Goal: Task Accomplishment & Management: Manage account settings

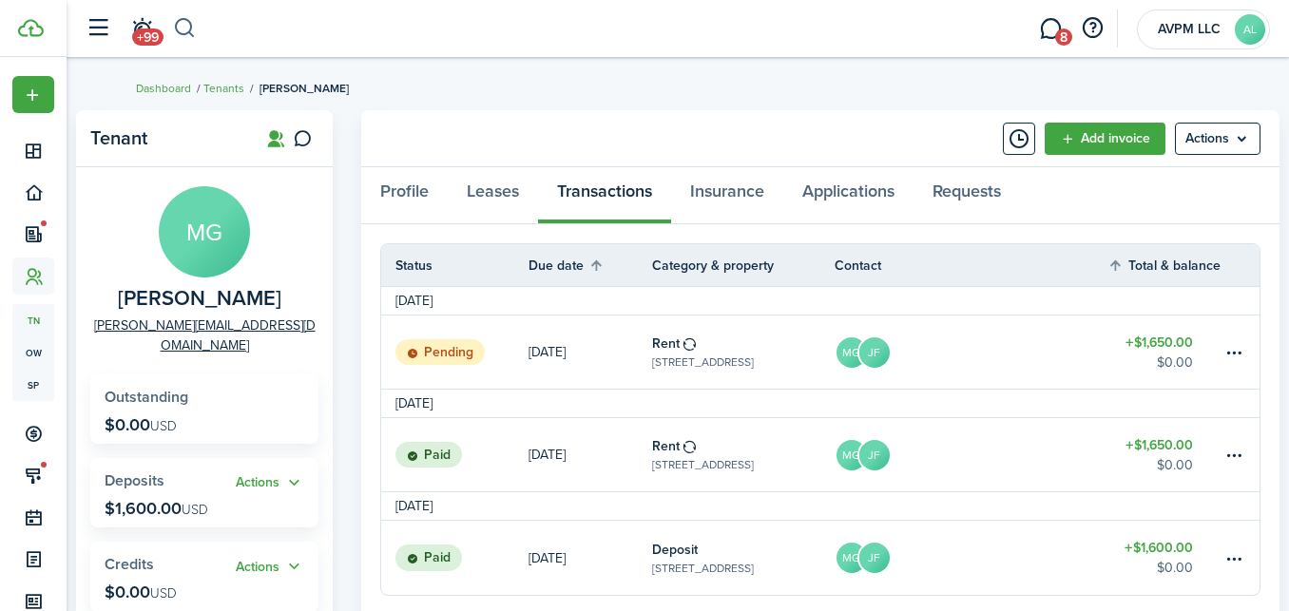
click at [183, 22] on button "button" at bounding box center [185, 28] width 24 height 32
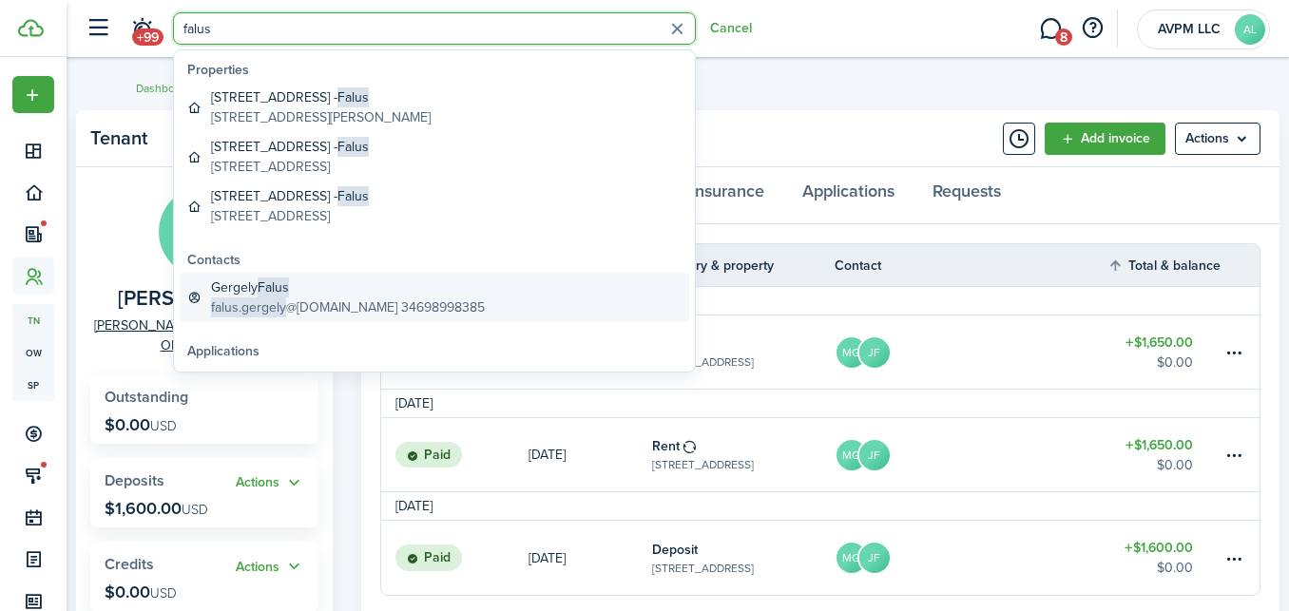
type input "falus"
click at [285, 283] on span "Falus" at bounding box center [273, 288] width 31 height 20
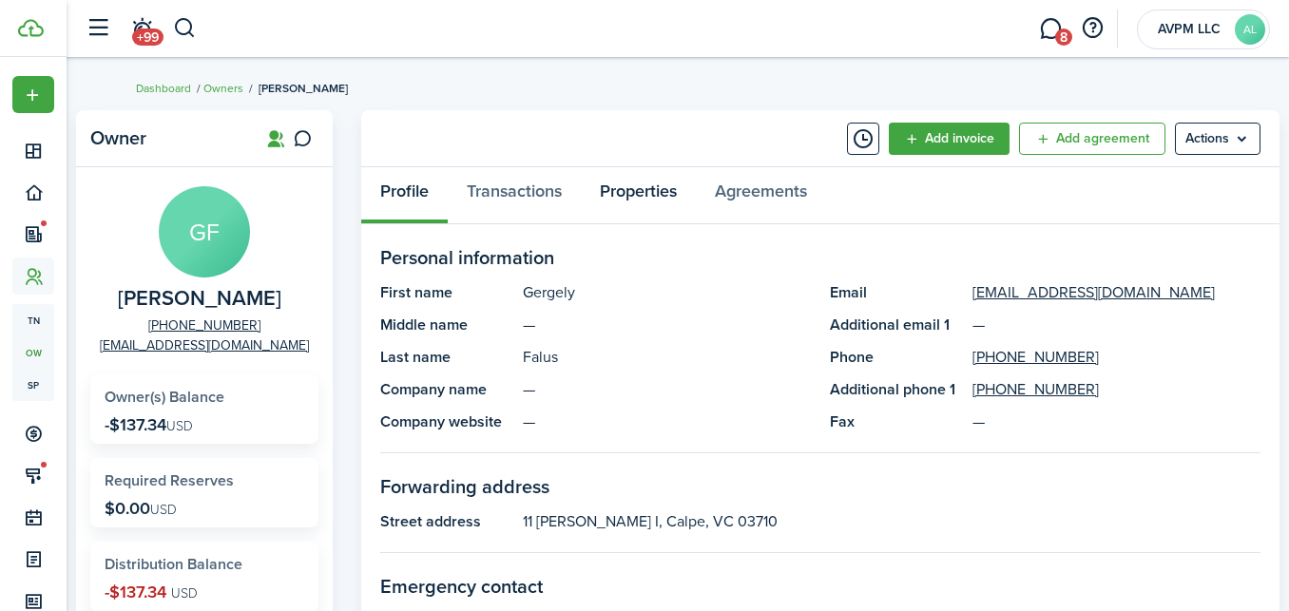
click at [646, 191] on link "Properties" at bounding box center [638, 195] width 115 height 57
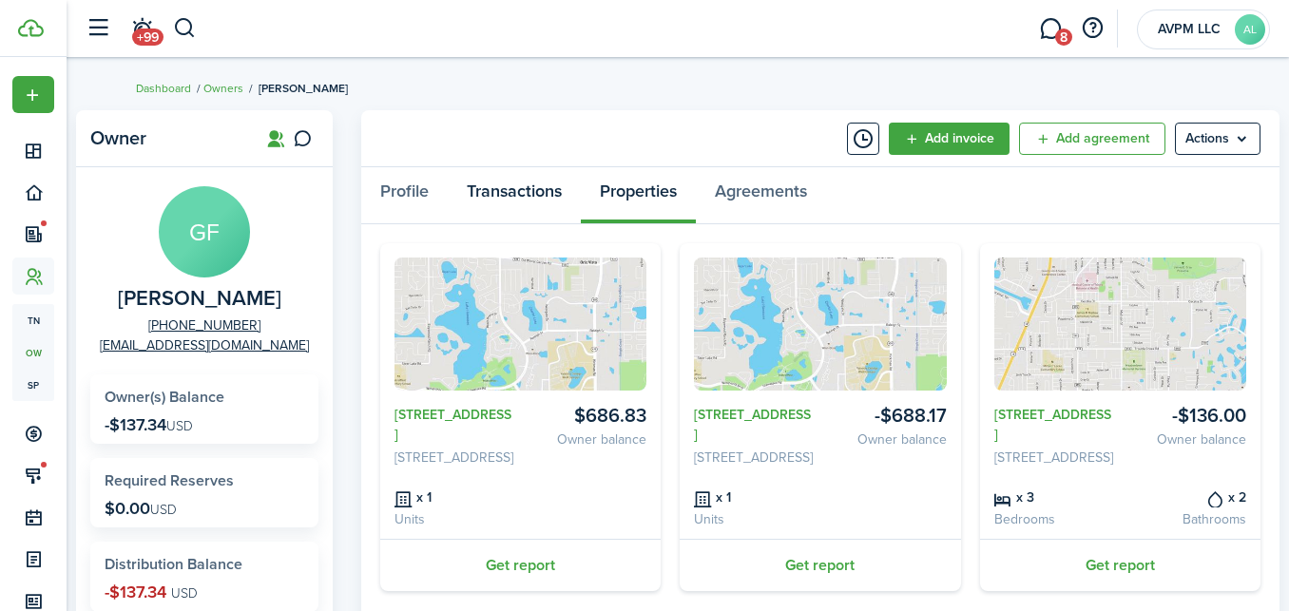
click at [534, 199] on link "Transactions" at bounding box center [514, 195] width 133 height 57
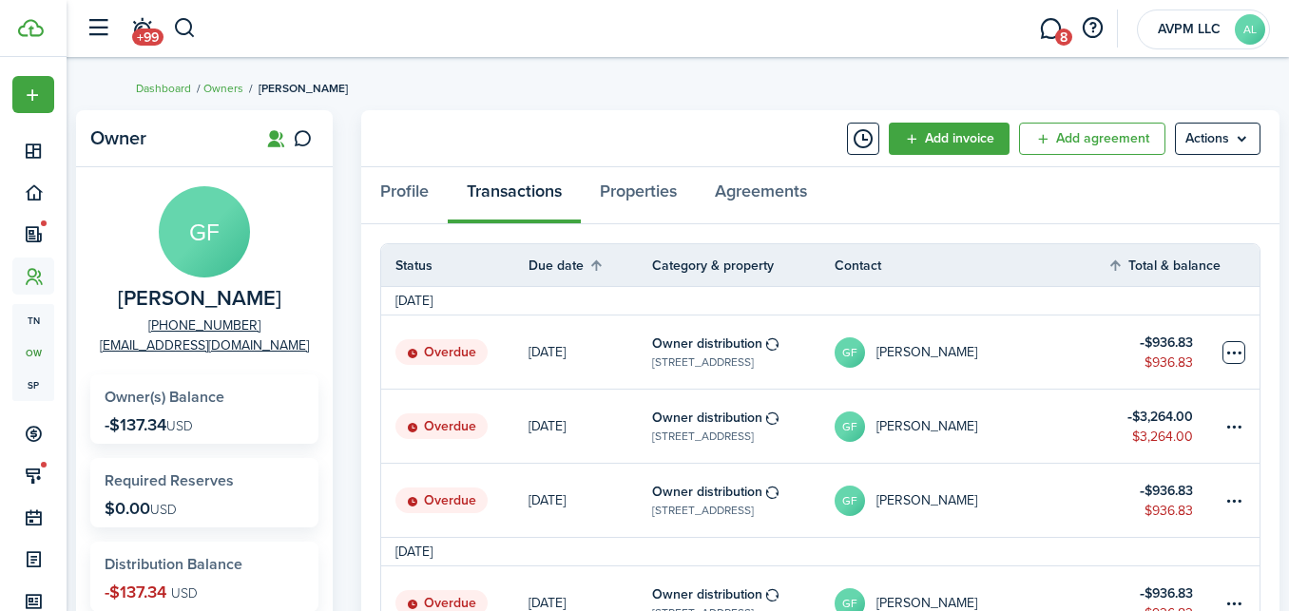
click at [1234, 349] on table-menu-btn-icon at bounding box center [1234, 352] width 23 height 23
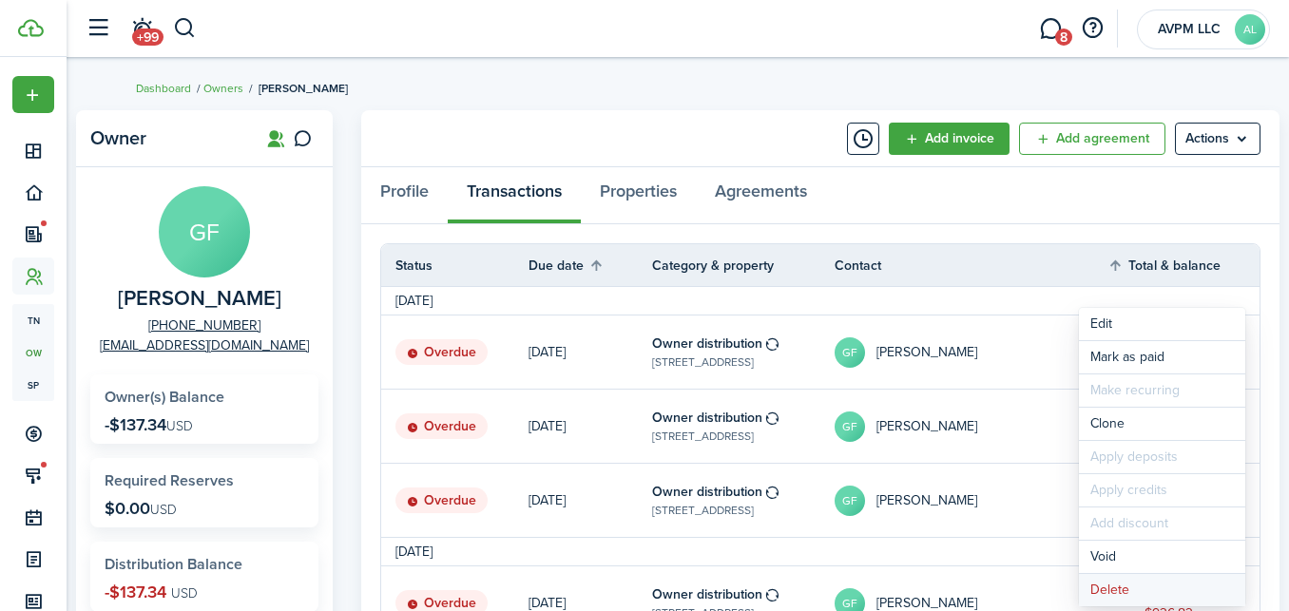
click at [1127, 585] on button "Delete" at bounding box center [1162, 590] width 166 height 32
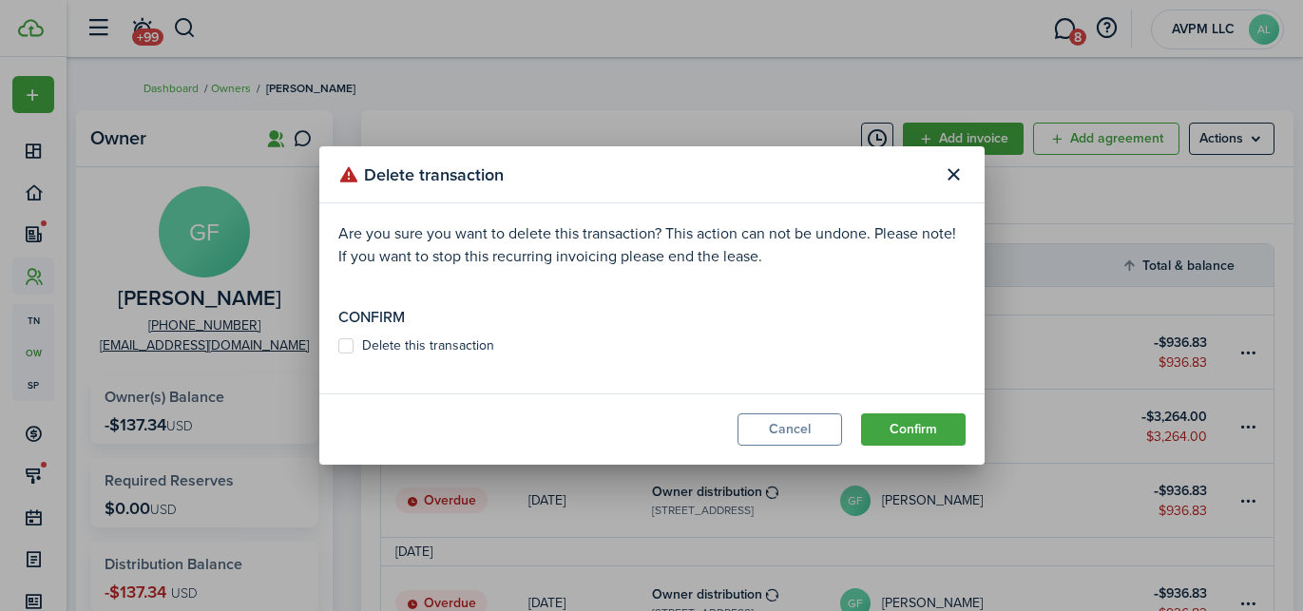
click at [415, 349] on label "Delete this transaction" at bounding box center [416, 345] width 156 height 15
click at [338, 347] on input "Delete this transaction" at bounding box center [338, 346] width 1 height 1
checkbox input "true"
click at [905, 432] on button "Confirm" at bounding box center [913, 430] width 105 height 32
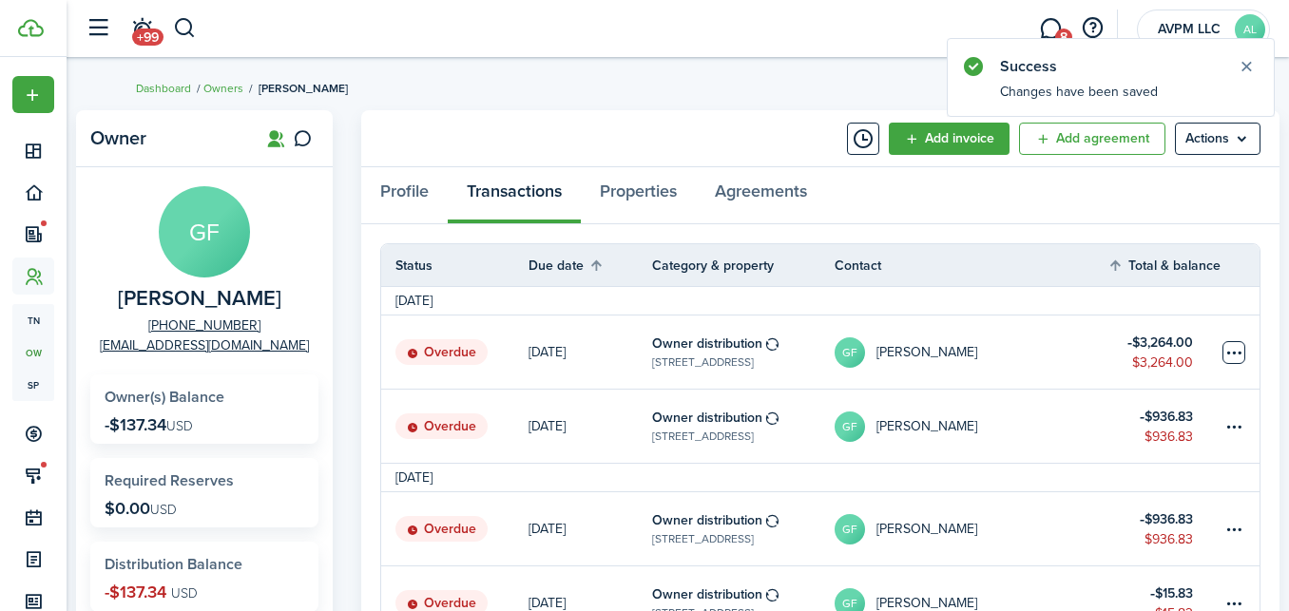
click at [1241, 346] on table-menu-btn-icon at bounding box center [1234, 352] width 23 height 23
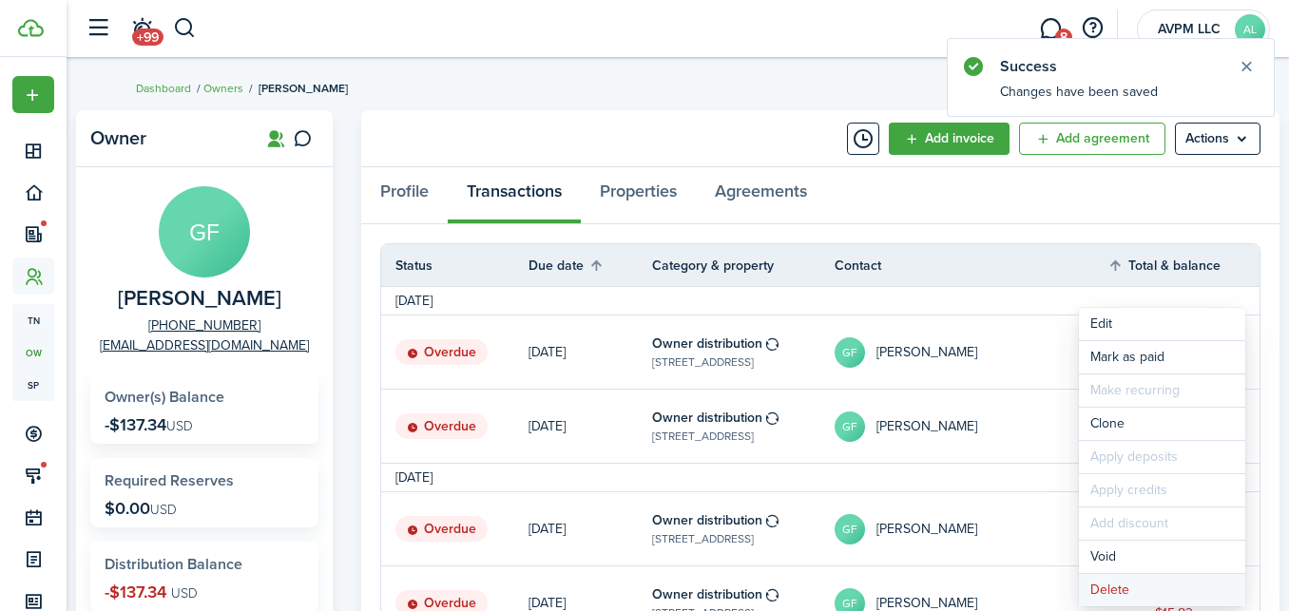
click at [1159, 584] on button "Delete" at bounding box center [1162, 590] width 166 height 32
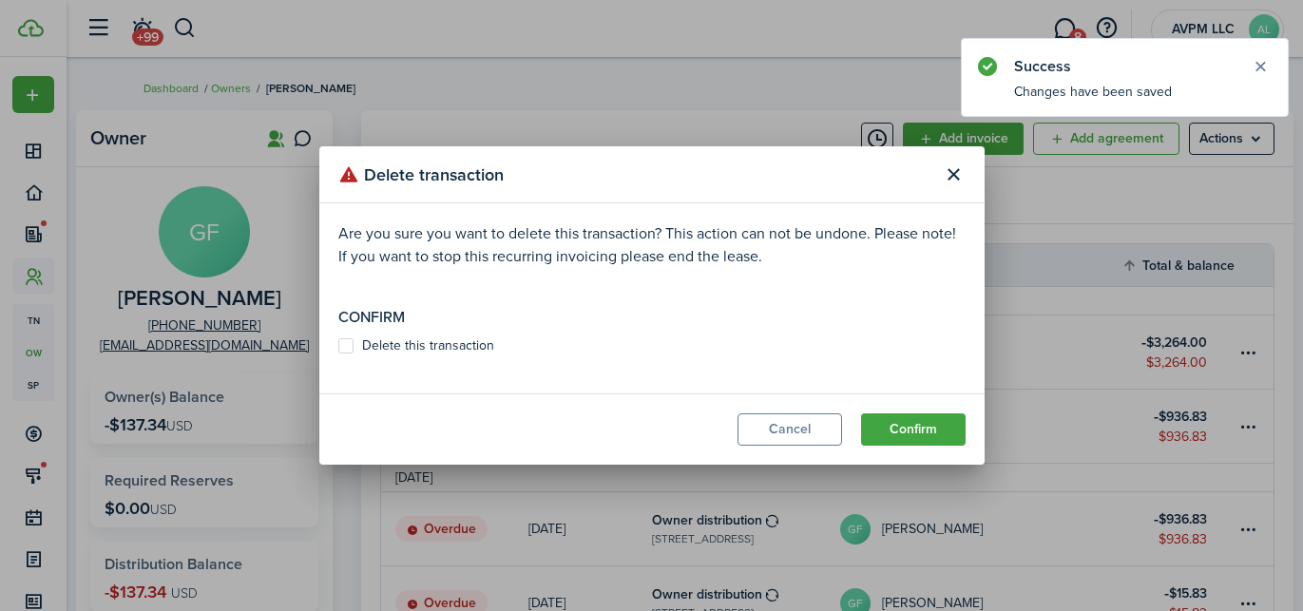
click at [446, 344] on label "Delete this transaction" at bounding box center [416, 345] width 156 height 15
click at [338, 346] on input "Delete this transaction" at bounding box center [338, 346] width 1 height 1
checkbox input "true"
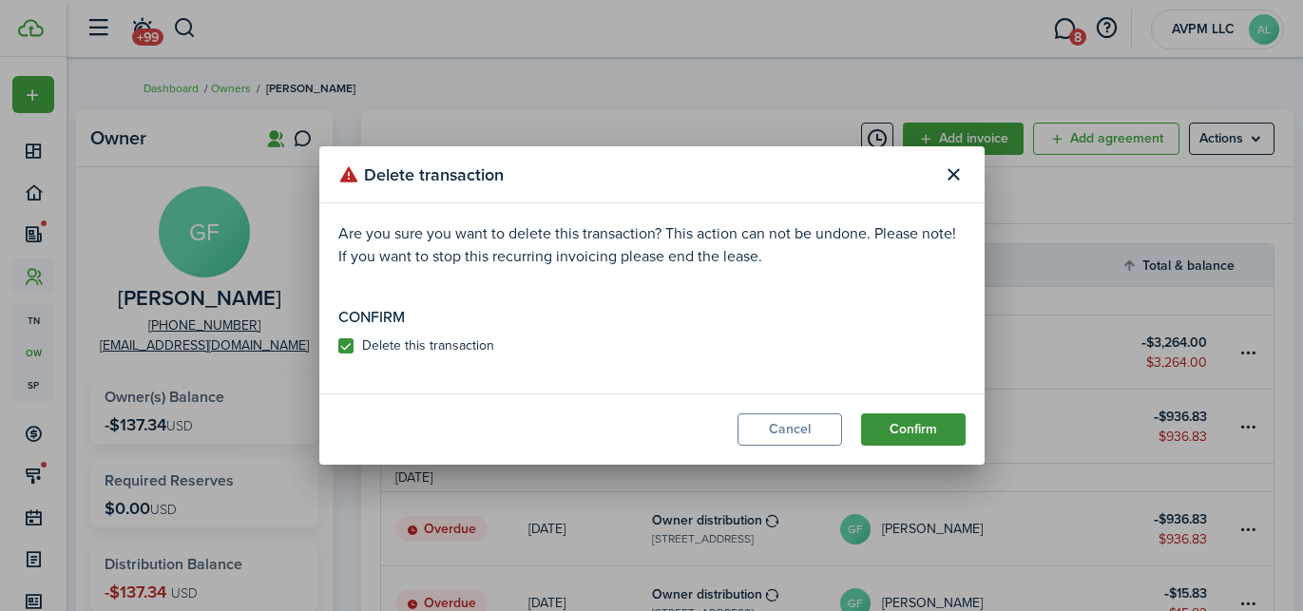
click at [911, 432] on button "Confirm" at bounding box center [913, 430] width 105 height 32
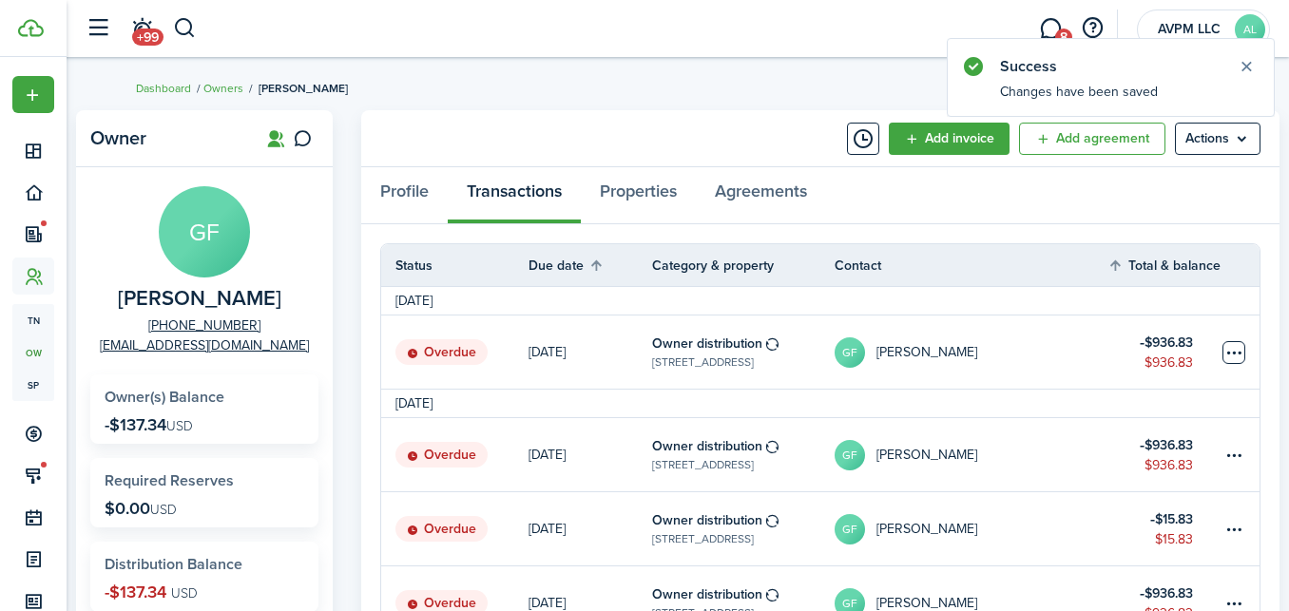
click at [1227, 353] on table-menu-btn-icon at bounding box center [1234, 352] width 23 height 23
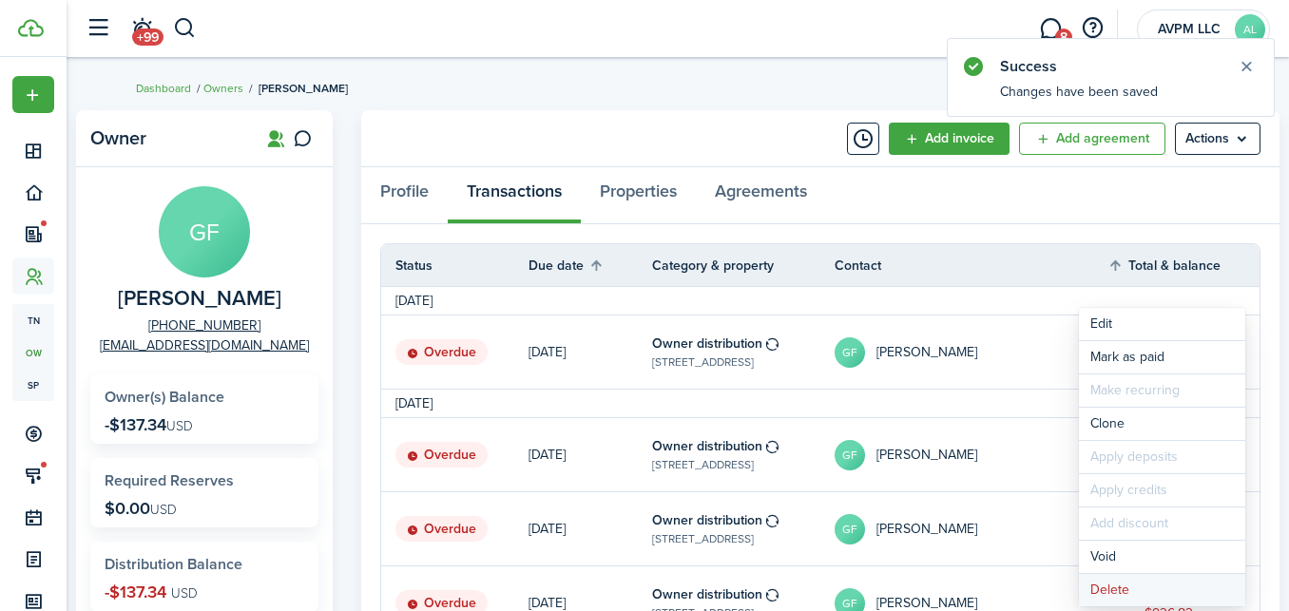
click at [1170, 589] on button "Delete" at bounding box center [1162, 590] width 166 height 32
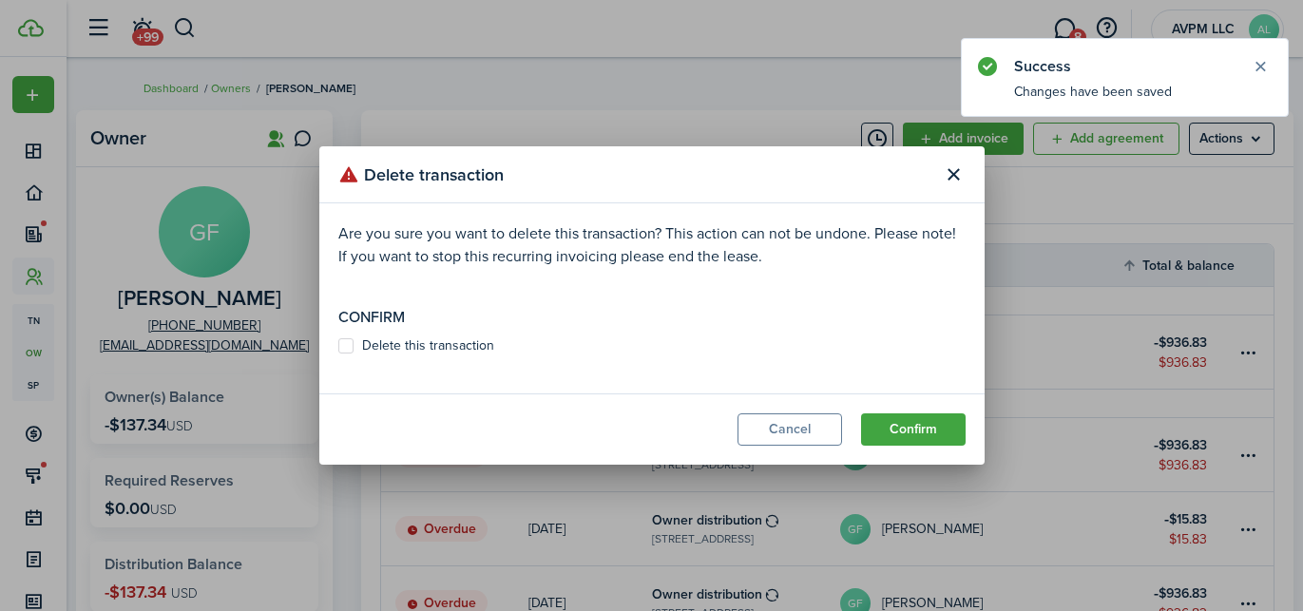
drag, startPoint x: 431, startPoint y: 346, endPoint x: 467, endPoint y: 360, distance: 38.8
click at [431, 346] on label "Delete this transaction" at bounding box center [416, 345] width 156 height 15
click at [338, 346] on input "Delete this transaction" at bounding box center [338, 346] width 1 height 1
checkbox input "true"
click at [896, 427] on button "Confirm" at bounding box center [913, 430] width 105 height 32
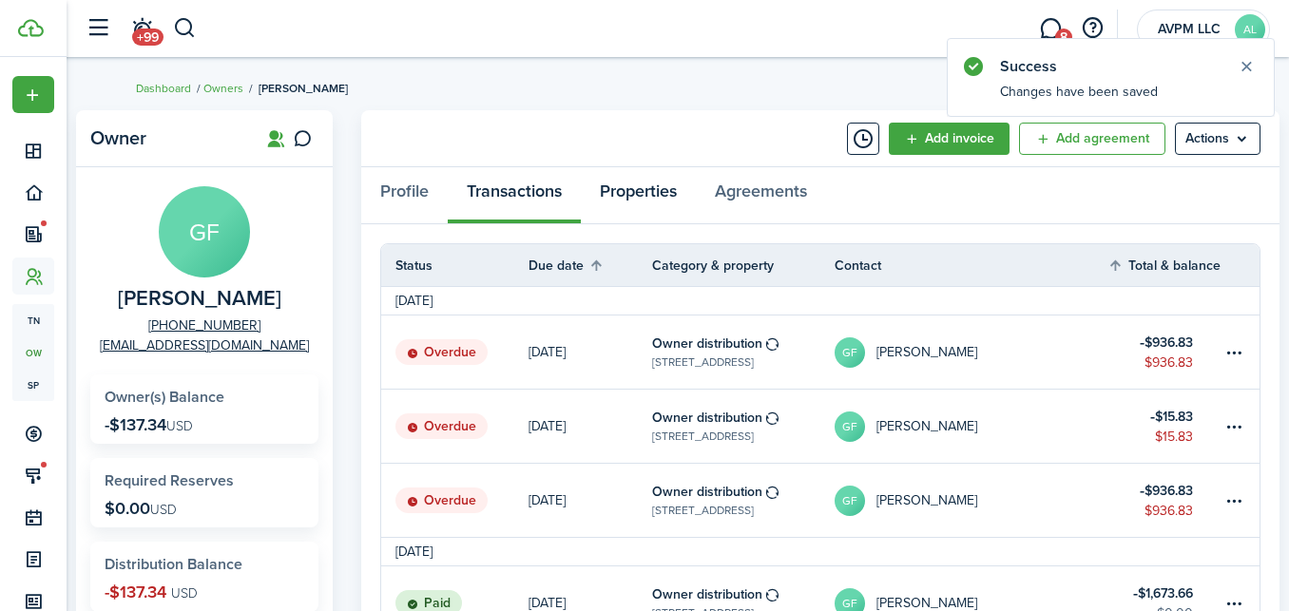
click at [638, 183] on link "Properties" at bounding box center [638, 195] width 115 height 57
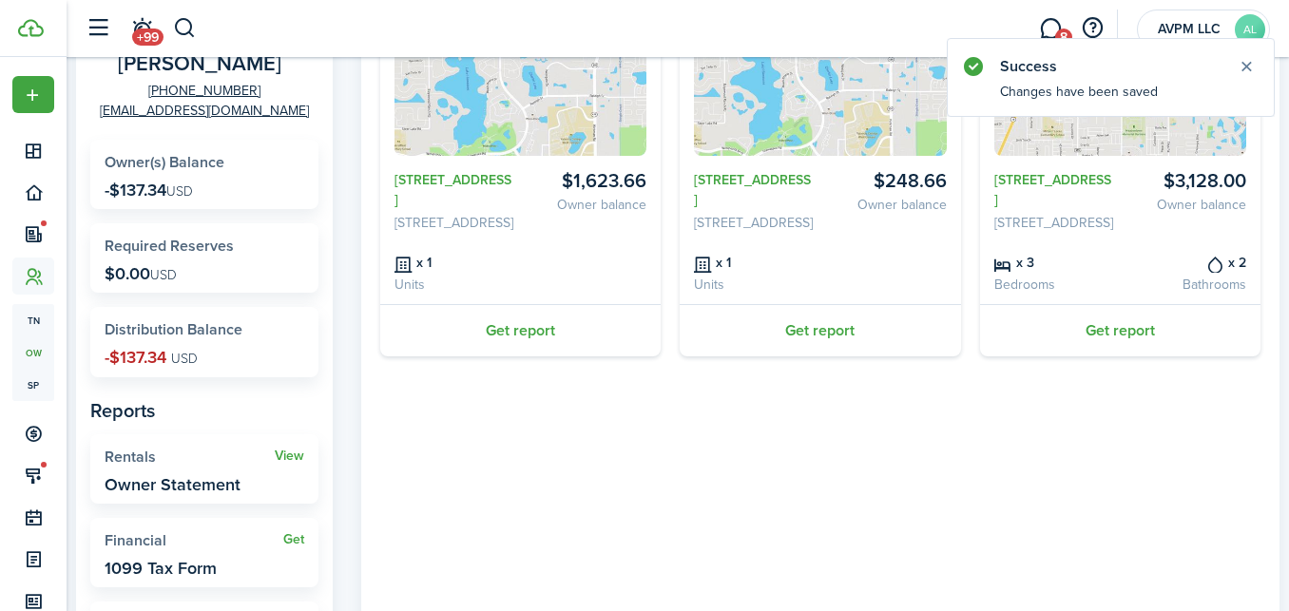
scroll to position [250, 0]
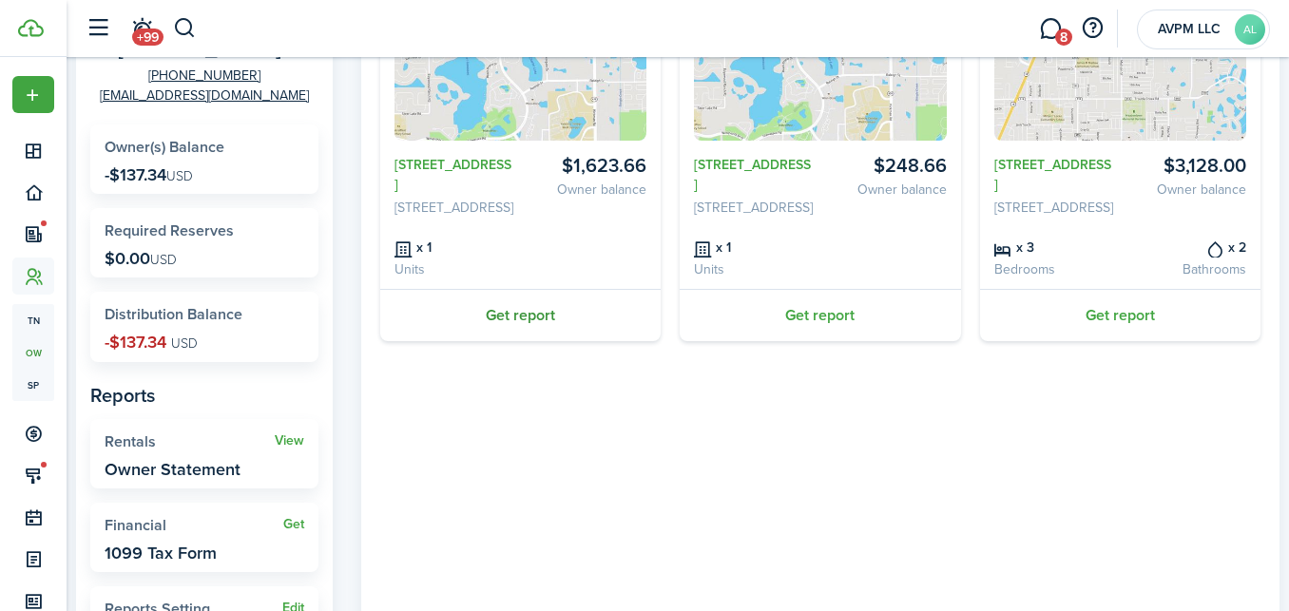
click at [527, 335] on link "Get report" at bounding box center [520, 315] width 280 height 52
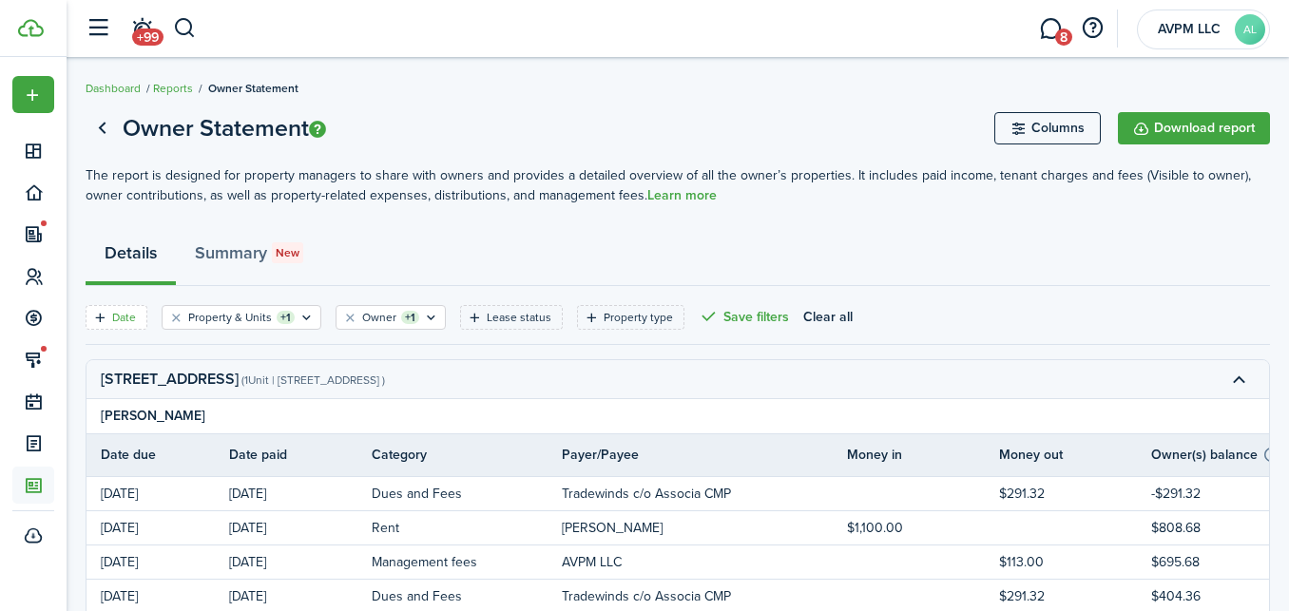
click at [121, 316] on filter-tag-label "Date" at bounding box center [124, 317] width 24 height 17
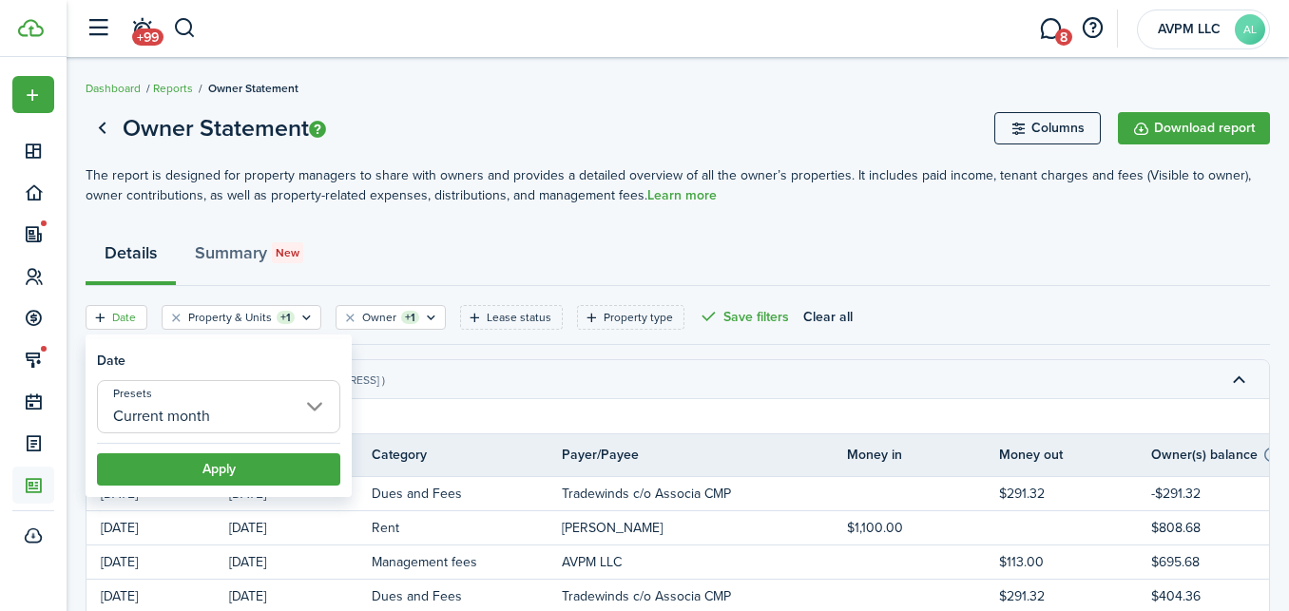
click at [282, 413] on input "Current month" at bounding box center [218, 406] width 243 height 53
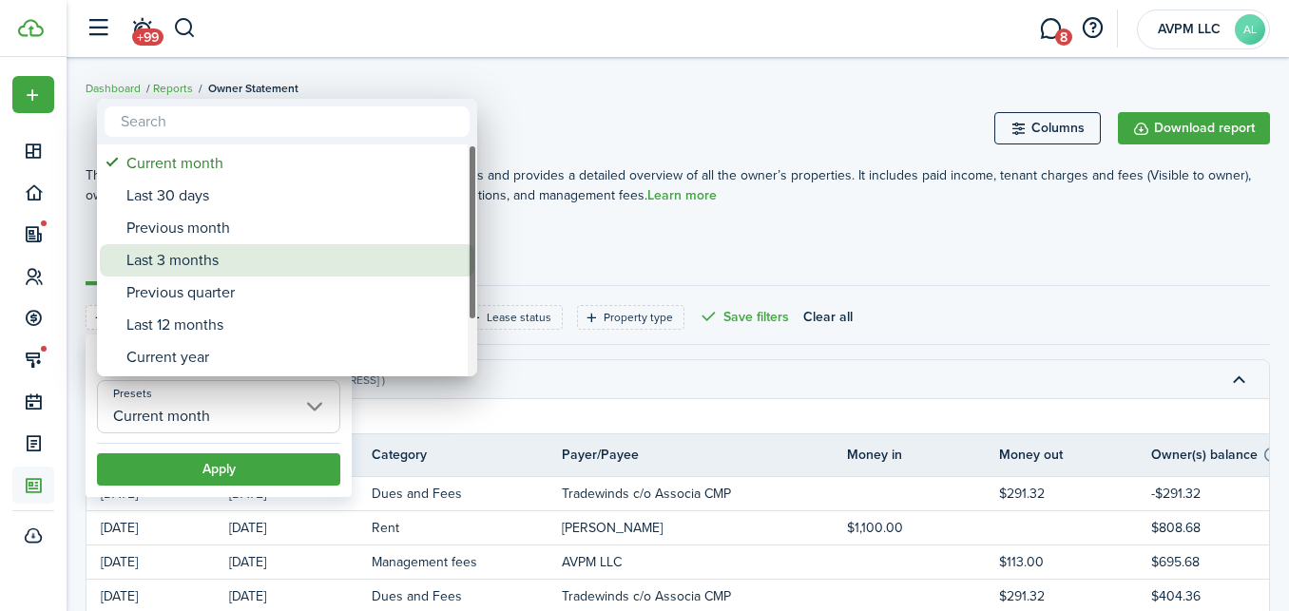
click at [248, 264] on div "Last 3 months" at bounding box center [294, 260] width 337 height 32
type input "Last 3 months"
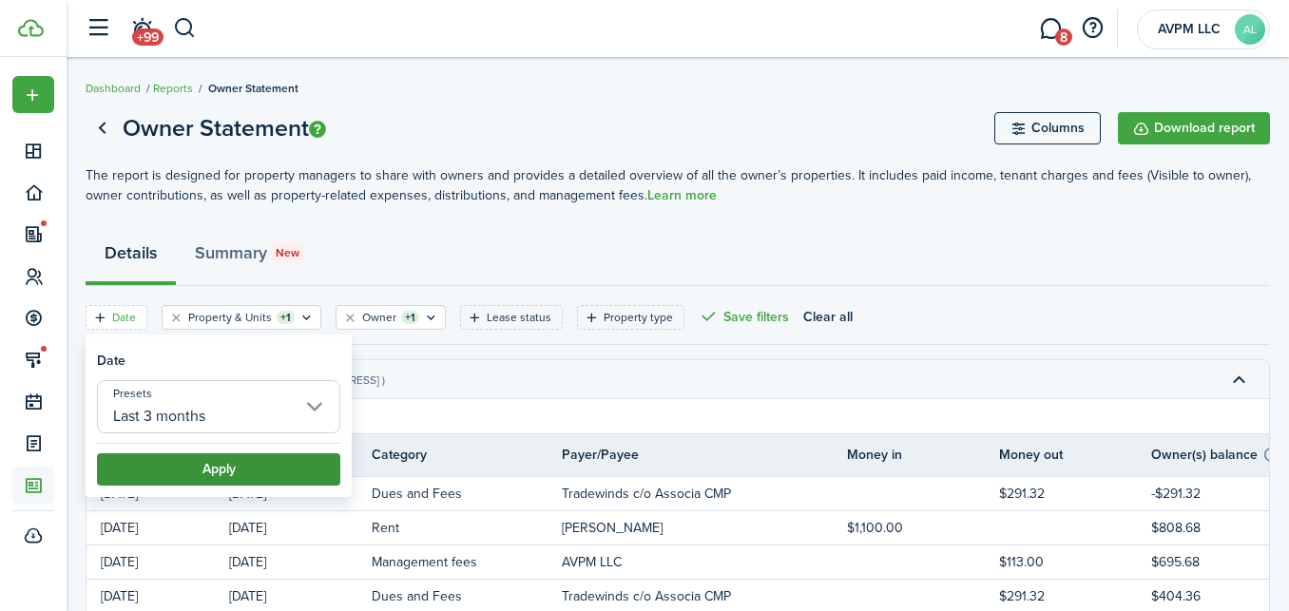
click at [233, 462] on button "Apply" at bounding box center [218, 469] width 243 height 32
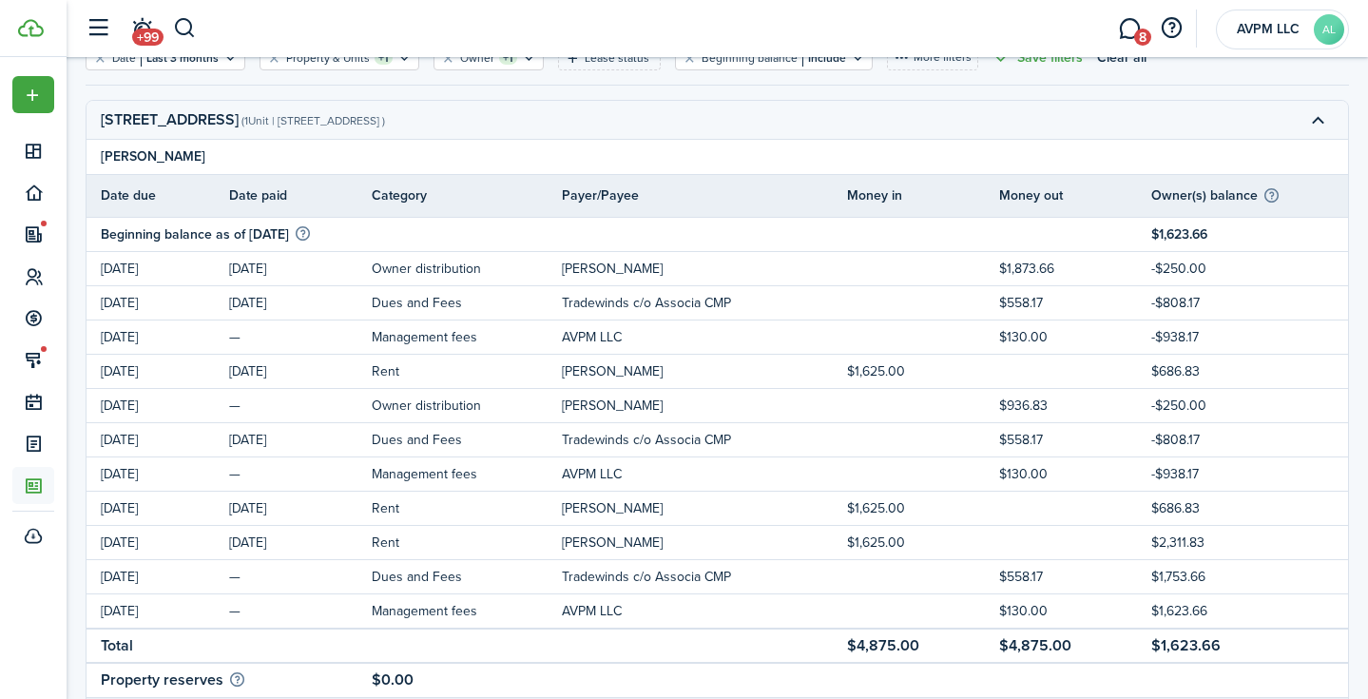
scroll to position [181, 0]
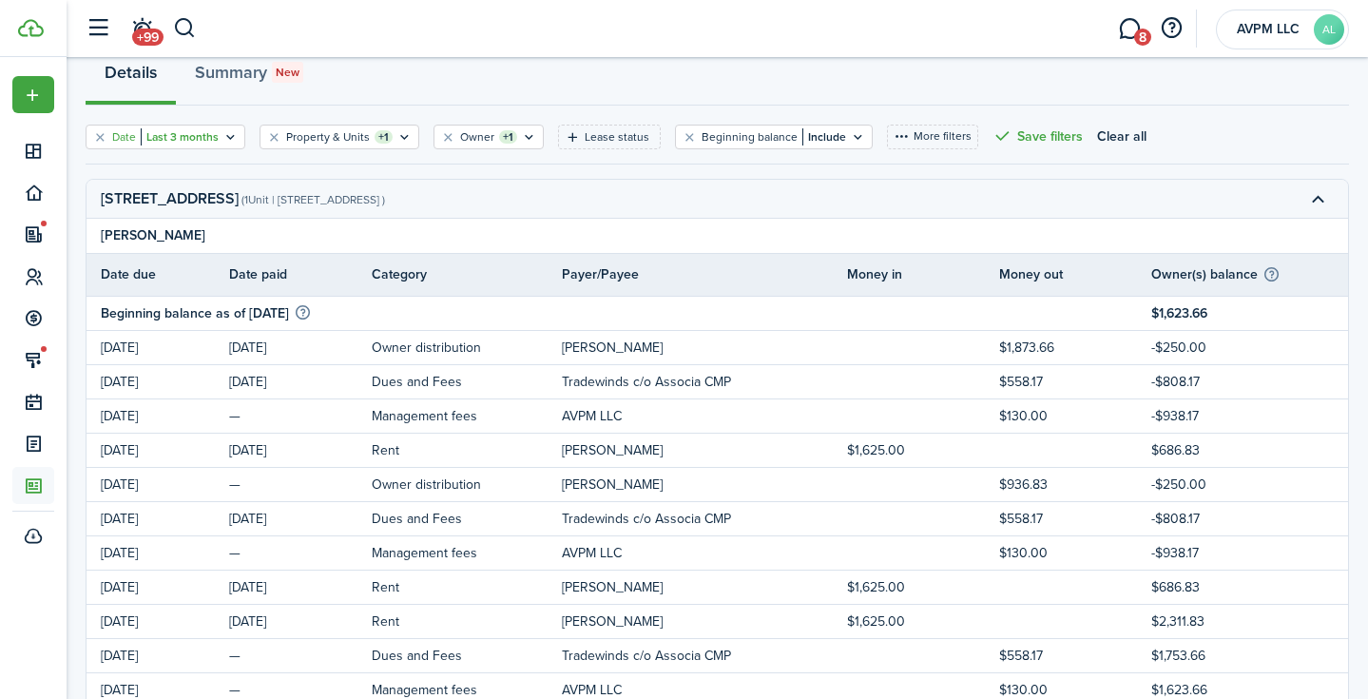
click at [114, 131] on filter-tag-label "Date" at bounding box center [124, 136] width 24 height 17
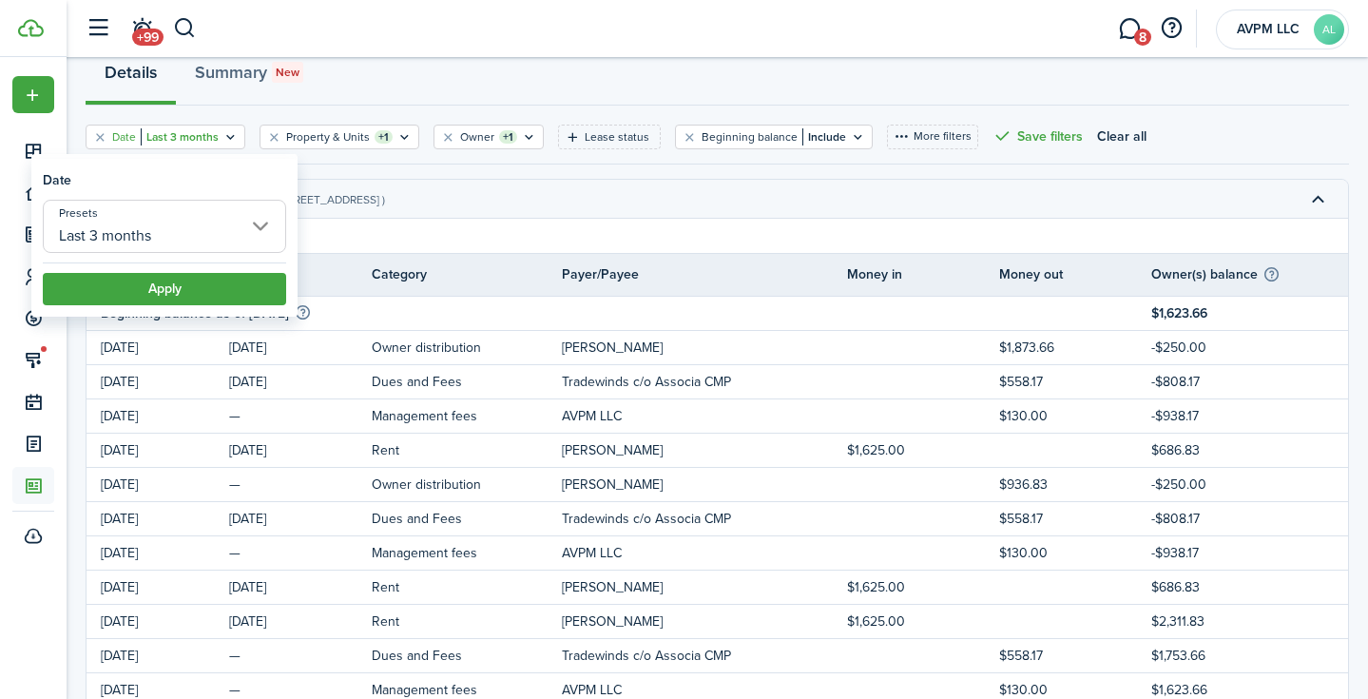
click at [174, 225] on input "Last 3 months" at bounding box center [164, 226] width 243 height 53
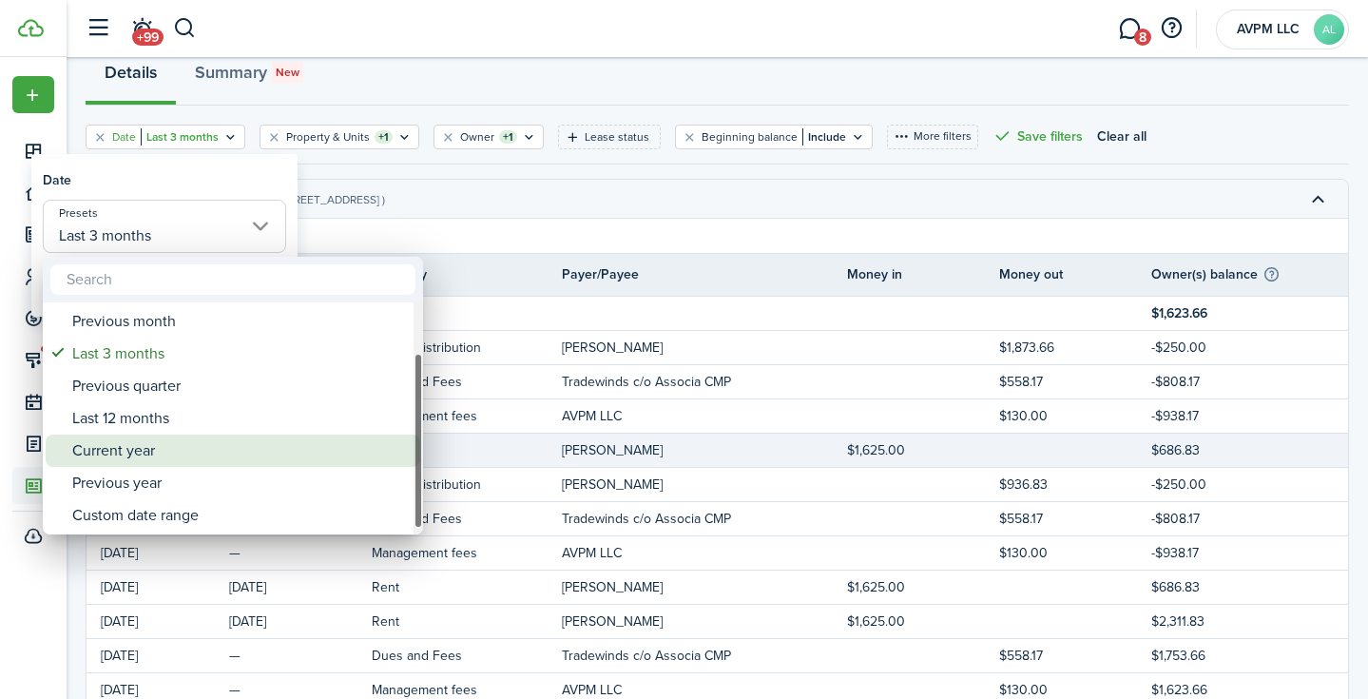
click at [216, 441] on div "Current year" at bounding box center [240, 450] width 337 height 32
type input "Current year"
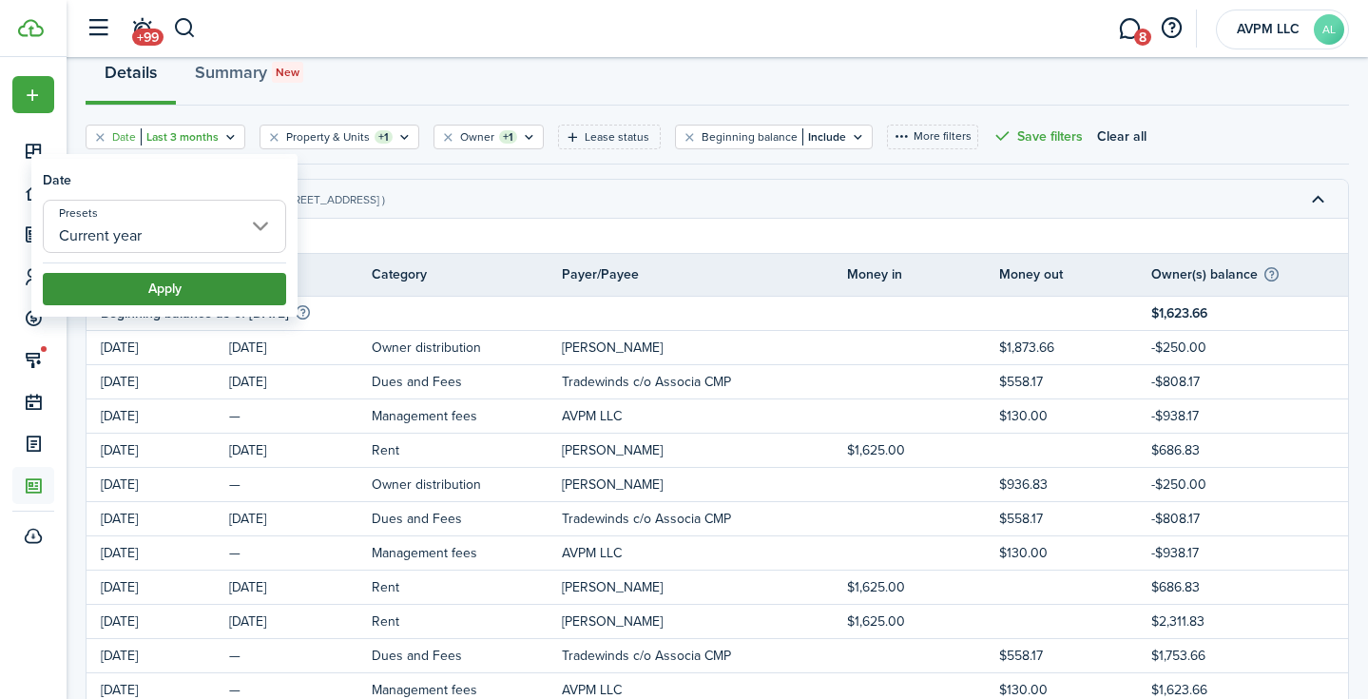
click at [213, 294] on button "Apply" at bounding box center [164, 289] width 243 height 32
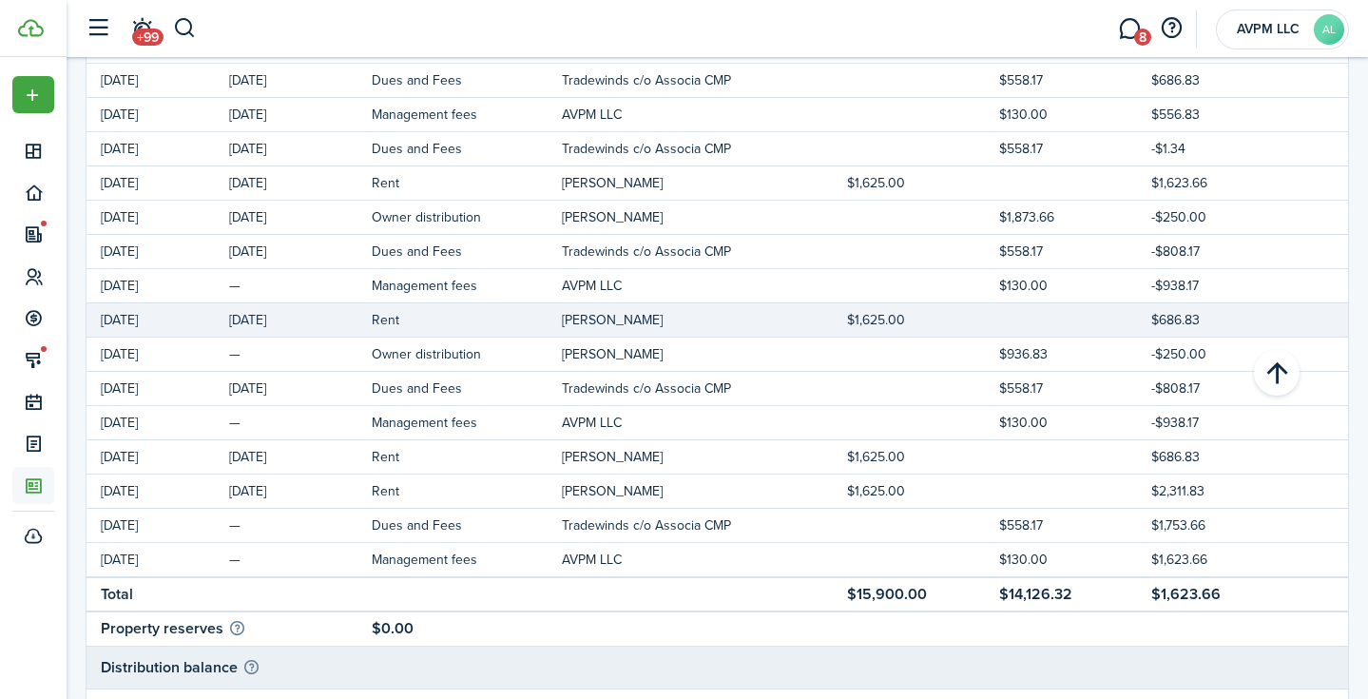
scroll to position [1236, 0]
